Goal: Task Accomplishment & Management: Manage account settings

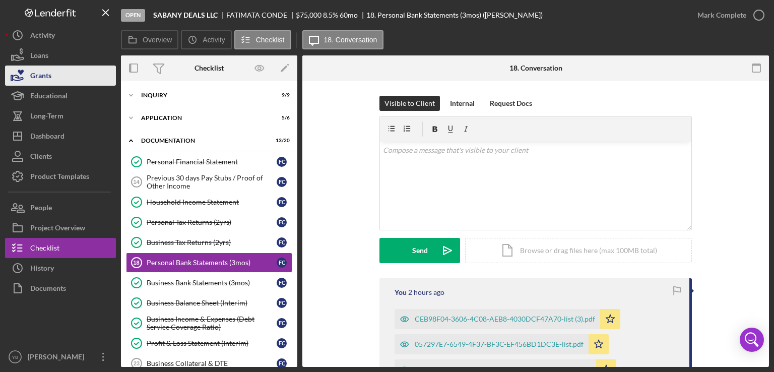
scroll to position [37, 0]
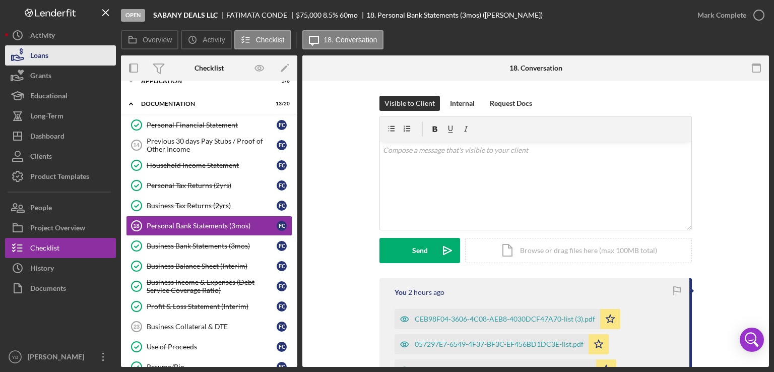
click at [61, 63] on button "Loans" at bounding box center [60, 55] width 111 height 20
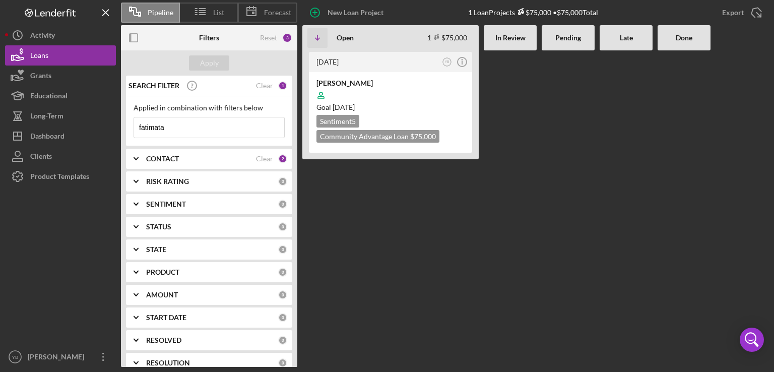
click at [169, 131] on input "fatimata" at bounding box center [209, 127] width 150 height 20
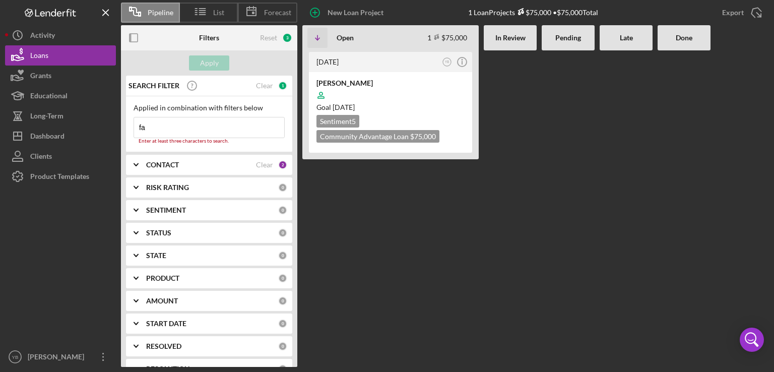
type input "f"
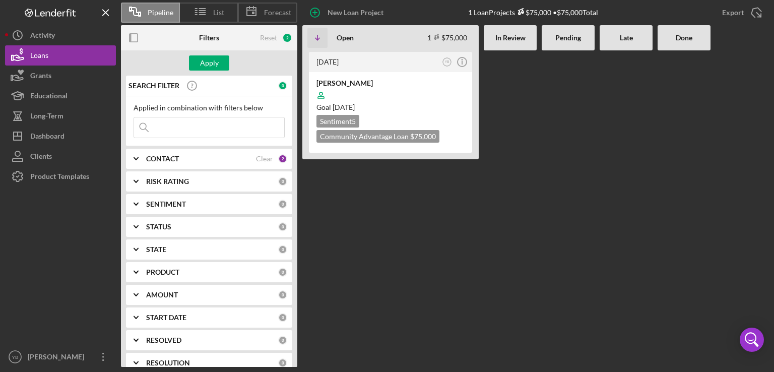
click at [186, 125] on input at bounding box center [209, 127] width 150 height 20
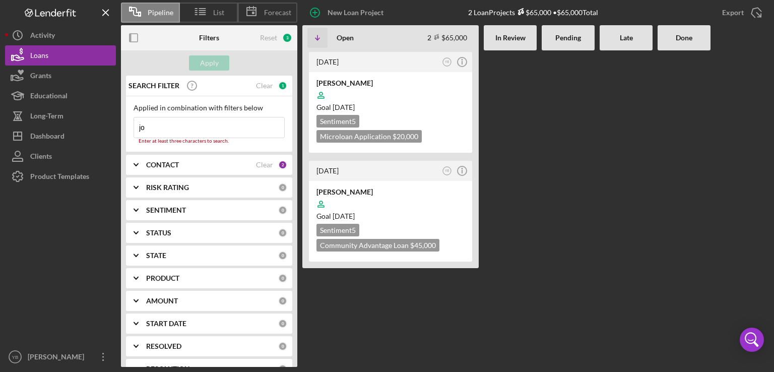
type input "j"
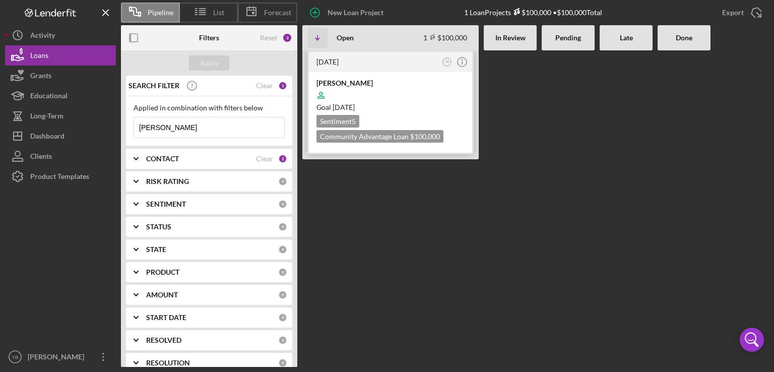
type input "[PERSON_NAME]"
click at [398, 99] on div at bounding box center [391, 95] width 148 height 19
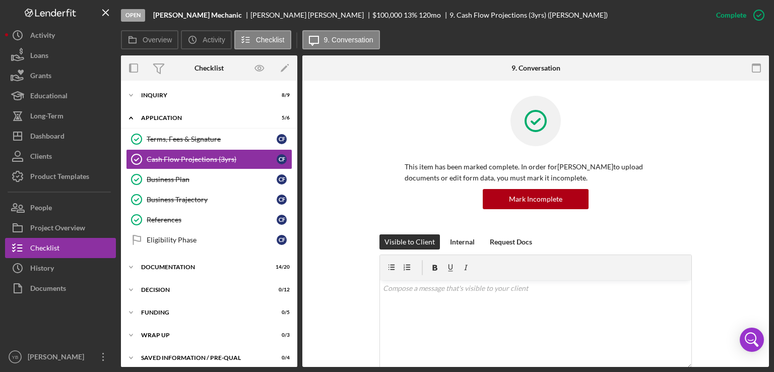
drag, startPoint x: 299, startPoint y: 144, endPoint x: 293, endPoint y: 166, distance: 23.5
click at [293, 166] on div "Overview Internal Workflow Stage Open Icon/Dropdown Arrow Archive (can unarchiv…" at bounding box center [445, 211] width 648 height 312
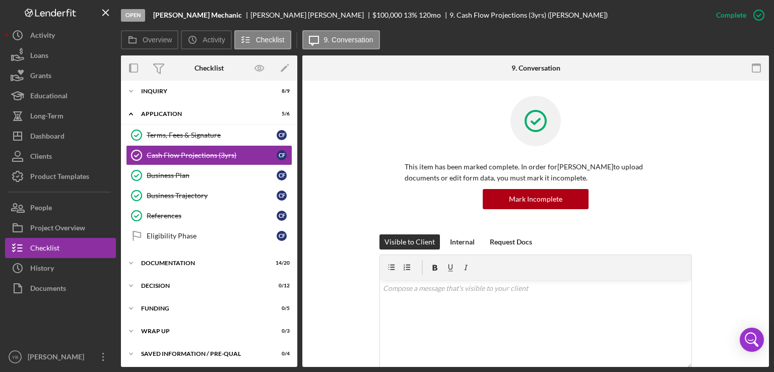
scroll to position [5, 0]
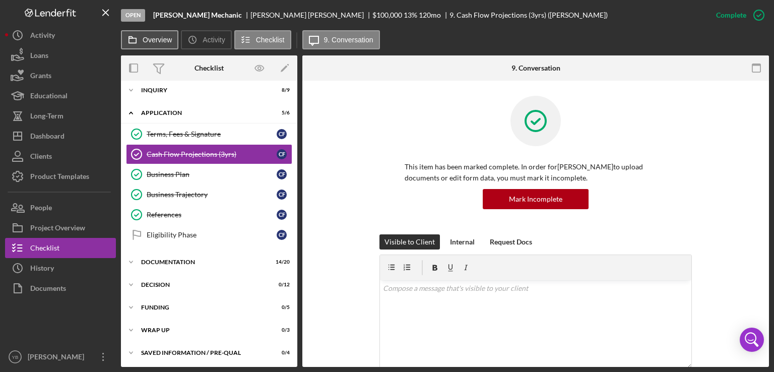
click at [155, 37] on label "Overview" at bounding box center [157, 40] width 29 height 8
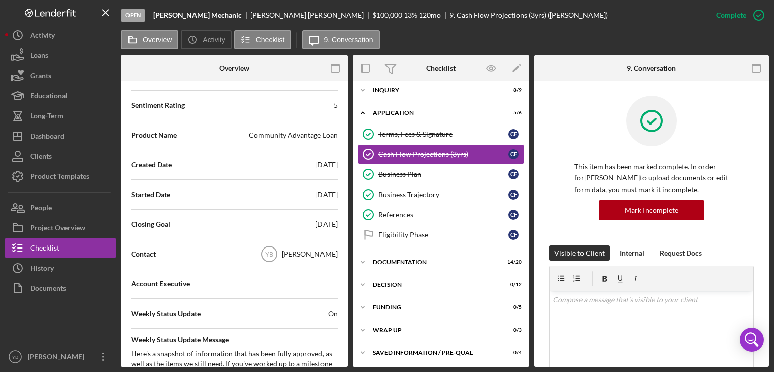
scroll to position [169, 0]
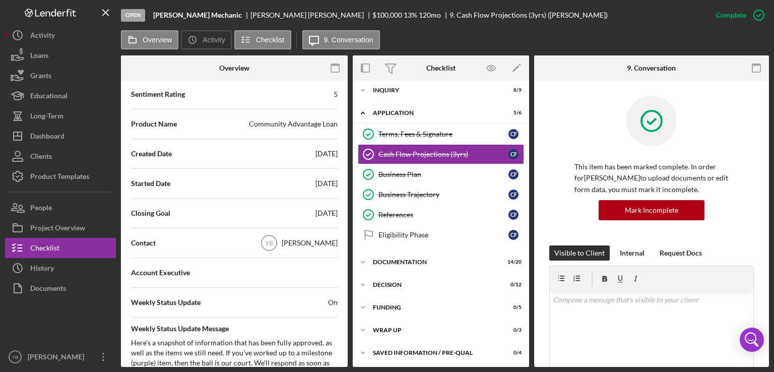
click at [302, 247] on div "[PERSON_NAME]" at bounding box center [310, 243] width 56 height 10
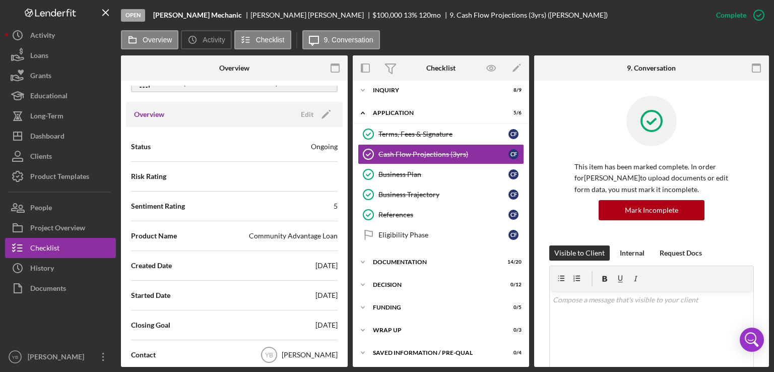
scroll to position [53, 0]
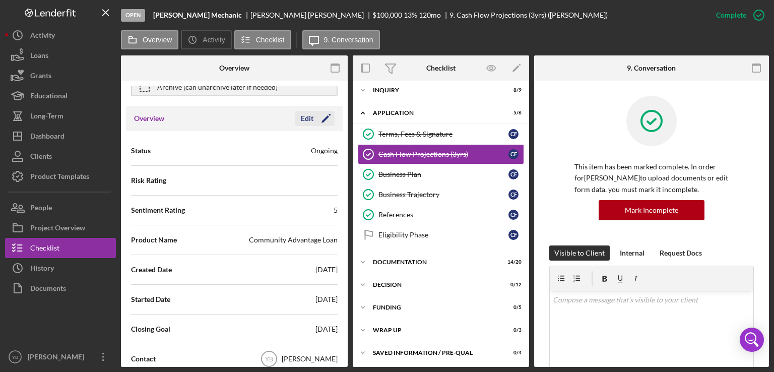
click at [321, 116] on icon "Icon/Edit" at bounding box center [326, 118] width 25 height 25
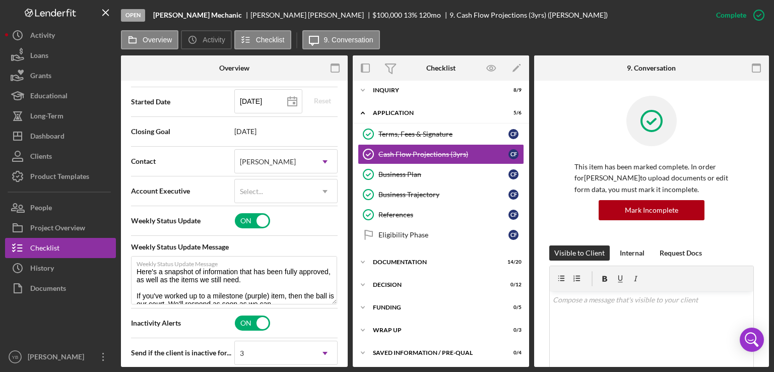
scroll to position [254, 0]
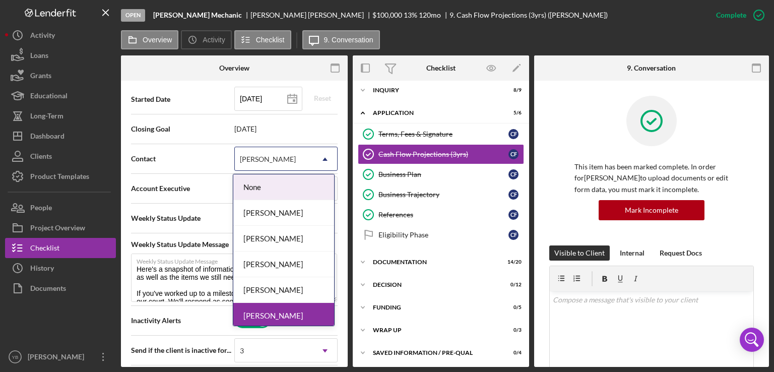
click at [323, 158] on use at bounding box center [325, 159] width 5 height 3
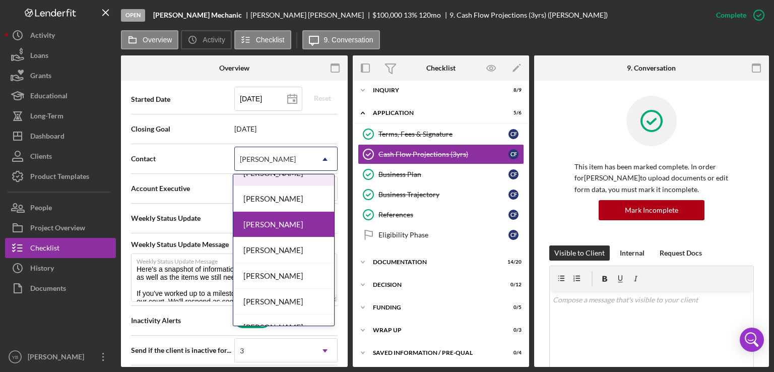
scroll to position [95, 0]
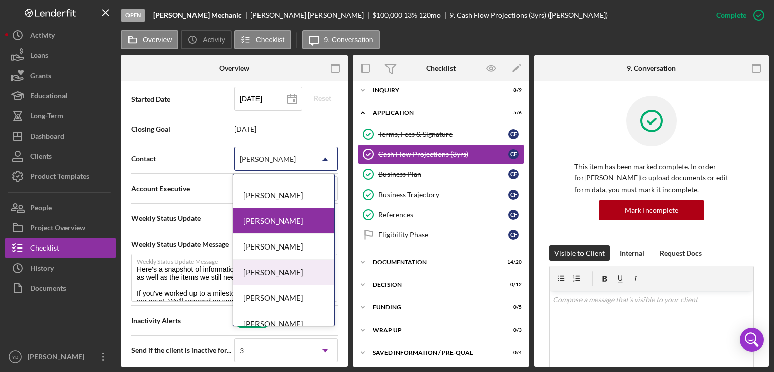
click at [268, 273] on div "[PERSON_NAME]" at bounding box center [283, 273] width 101 height 26
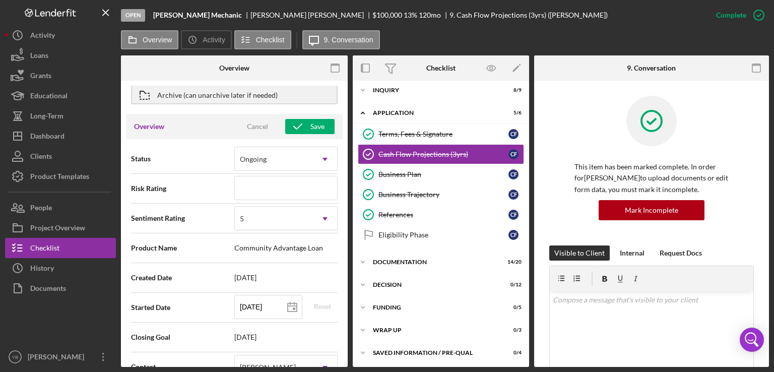
scroll to position [26, 0]
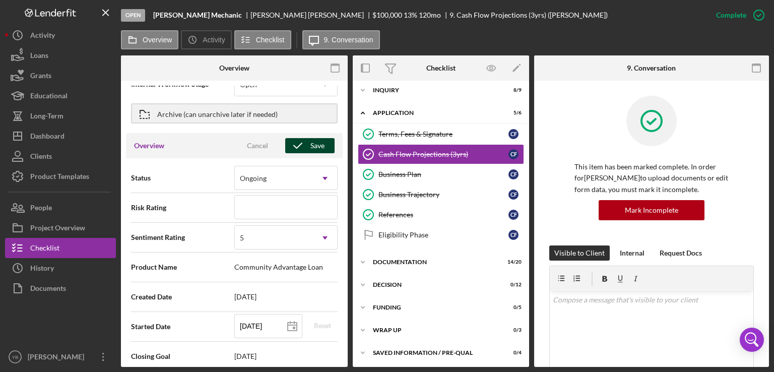
click at [315, 144] on div "Save" at bounding box center [318, 145] width 14 height 15
type textarea "Here's a snapshot of information that has been fully approved, as well as the i…"
